Goal: Task Accomplishment & Management: Manage account settings

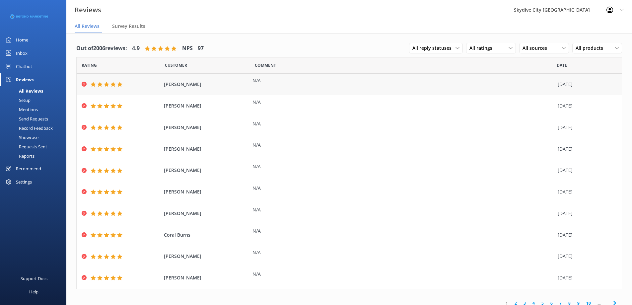
click at [569, 83] on div "[DATE]" at bounding box center [585, 84] width 56 height 7
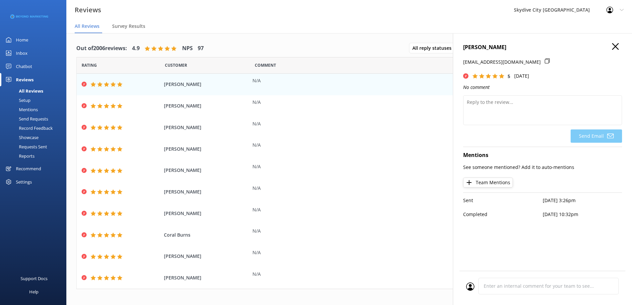
click at [617, 48] on use "button" at bounding box center [615, 46] width 7 height 7
